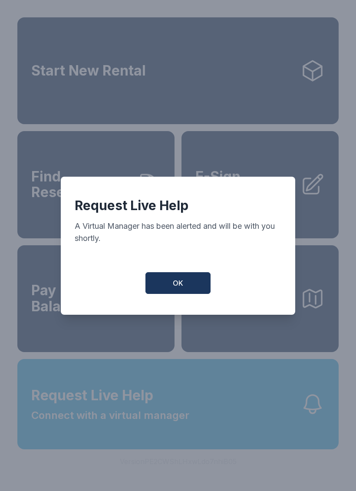
click at [195, 285] on button "OK" at bounding box center [177, 283] width 65 height 22
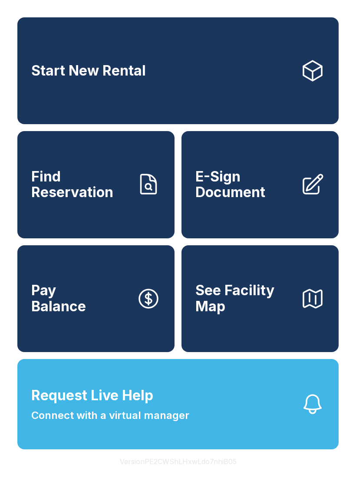
click at [269, 192] on span "E-Sign Document" at bounding box center [244, 185] width 98 height 32
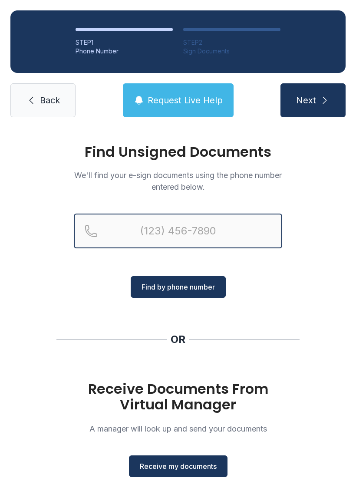
click at [184, 234] on input "Reservation phone number" at bounding box center [178, 231] width 208 height 35
type input "("
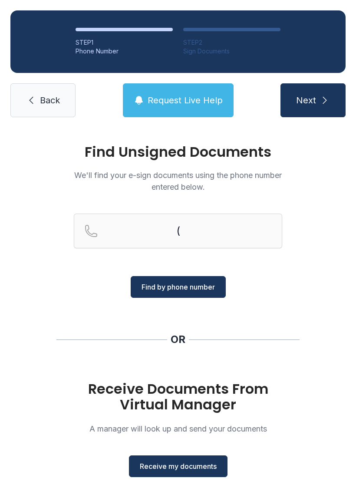
click at [46, 101] on span "Back" at bounding box center [50, 100] width 20 height 12
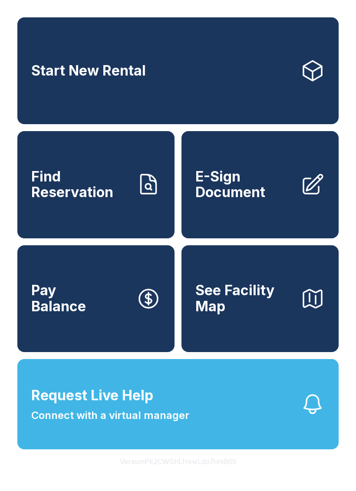
click at [237, 201] on span "E-Sign Document" at bounding box center [244, 185] width 98 height 32
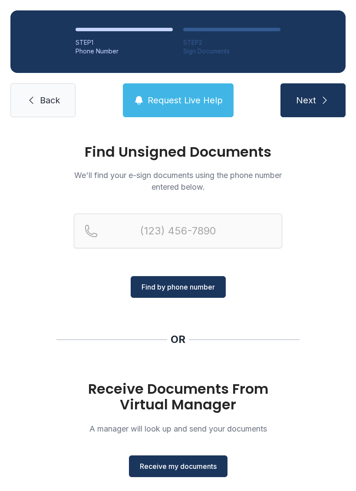
click at [203, 468] on span "Receive my documents" at bounding box center [178, 466] width 77 height 10
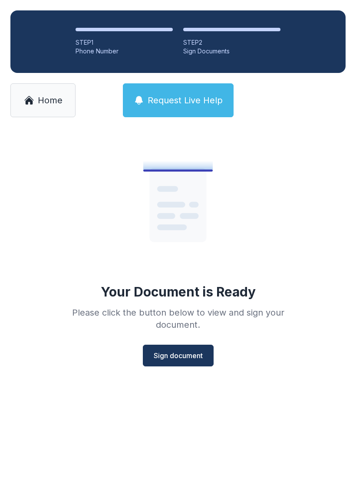
click at [180, 357] on span "Sign document" at bounding box center [178, 356] width 49 height 10
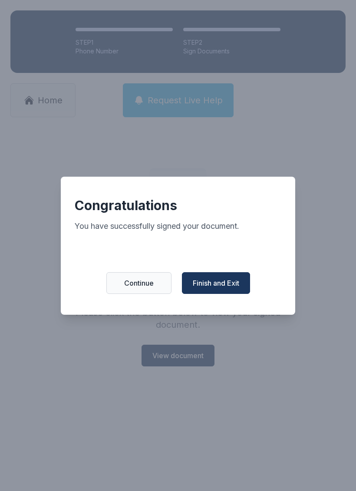
click at [212, 288] on span "Finish and Exit" at bounding box center [216, 283] width 46 height 10
